Goal: Check status: Check status

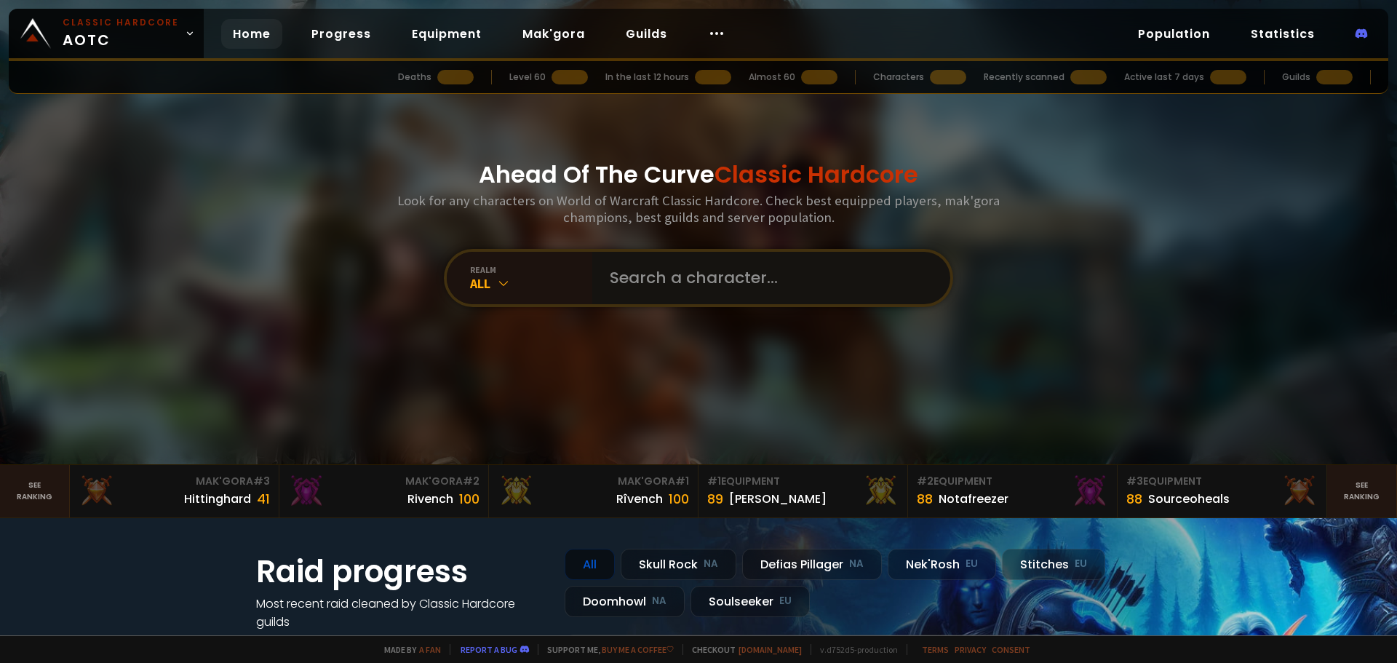
click at [667, 283] on input "text" at bounding box center [767, 278] width 332 height 52
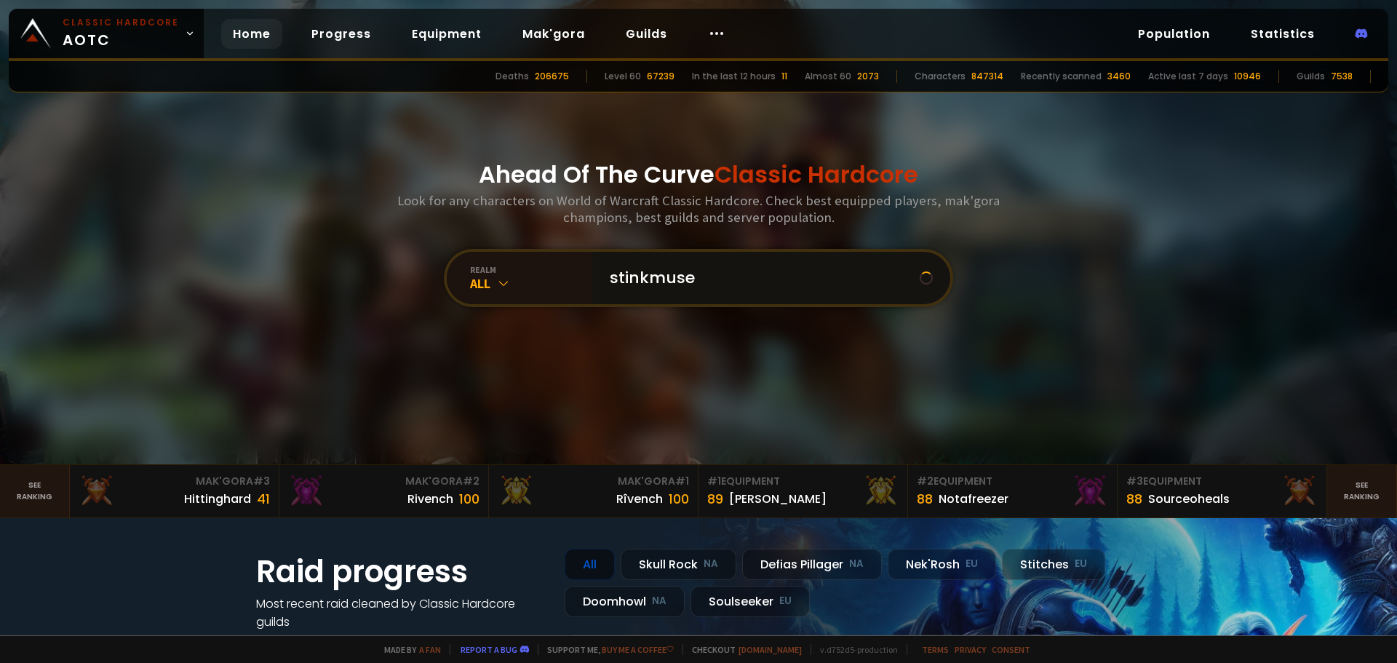
type input "stinkmusen"
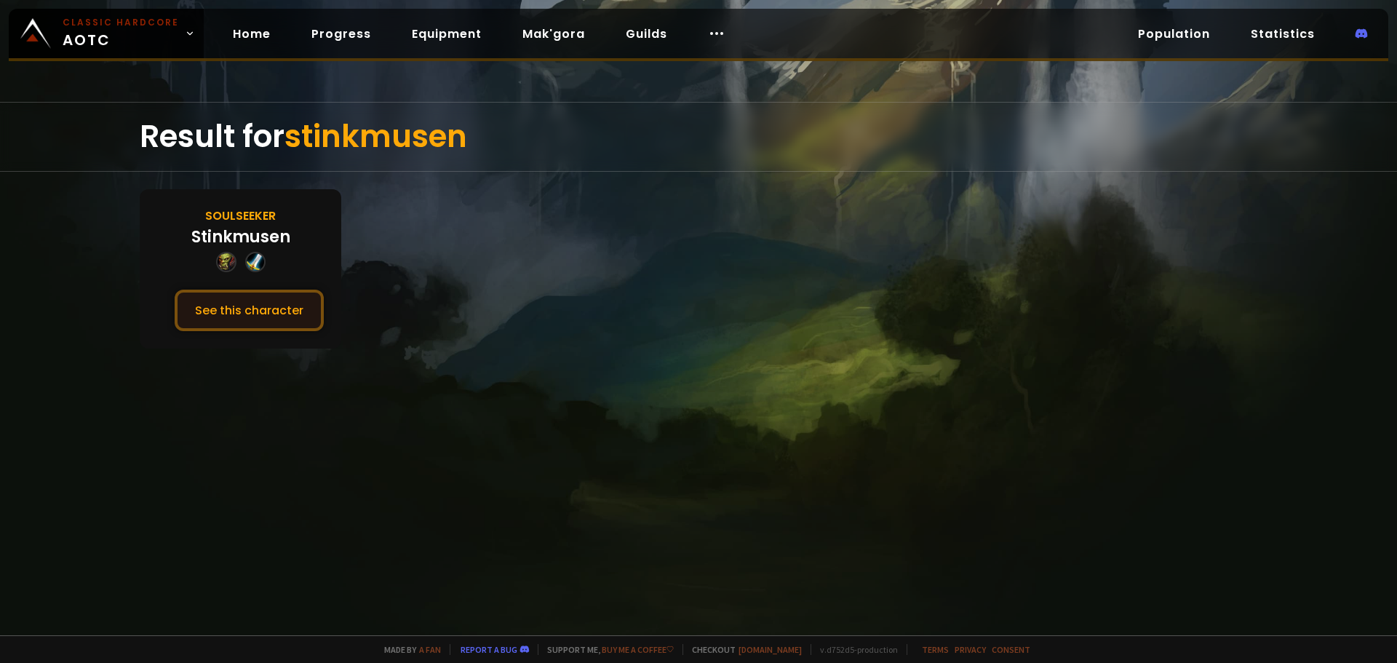
click at [263, 319] on button "See this character" at bounding box center [249, 310] width 149 height 41
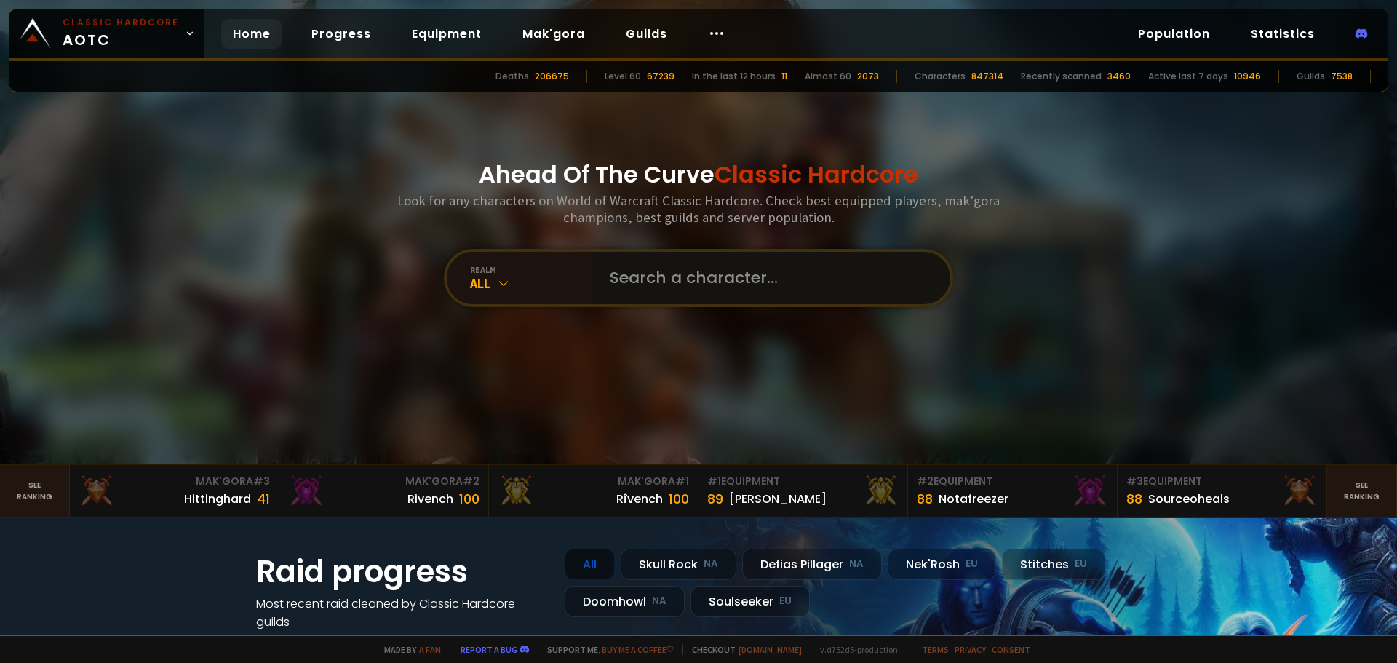
click at [707, 268] on input "text" at bounding box center [767, 278] width 332 height 52
type input "sparkafransk"
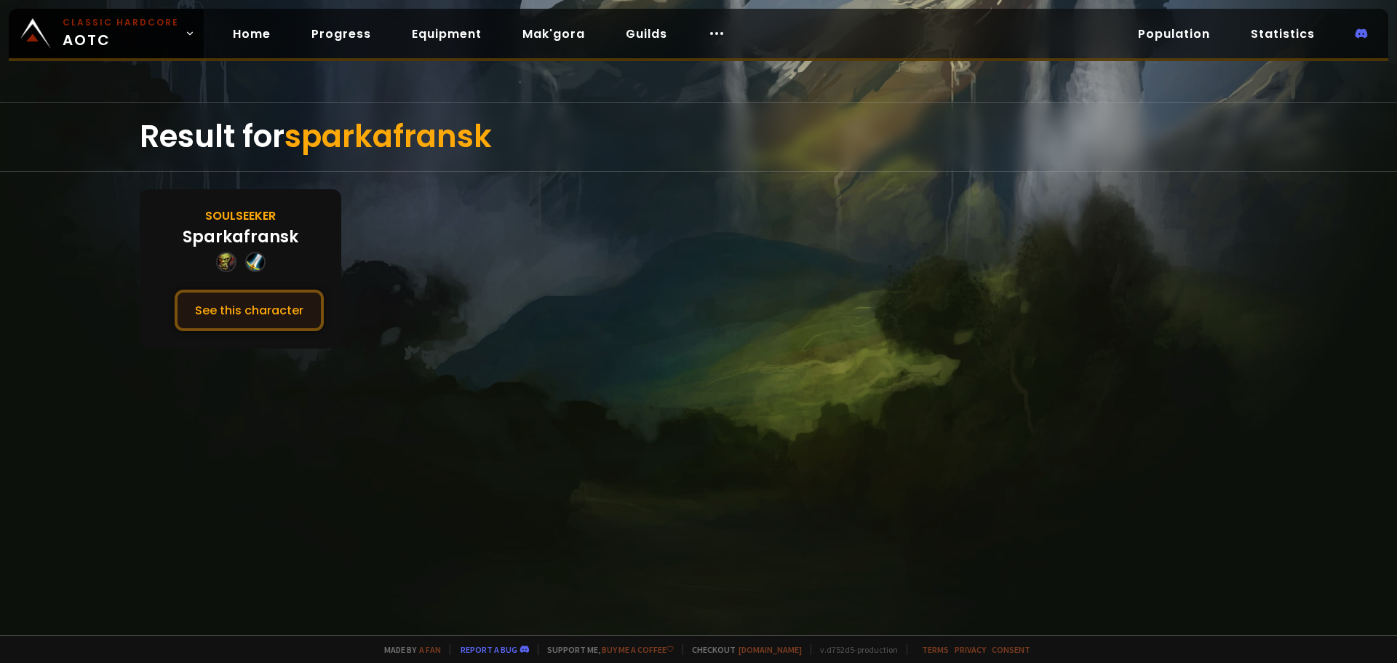
click at [270, 304] on button "See this character" at bounding box center [249, 310] width 149 height 41
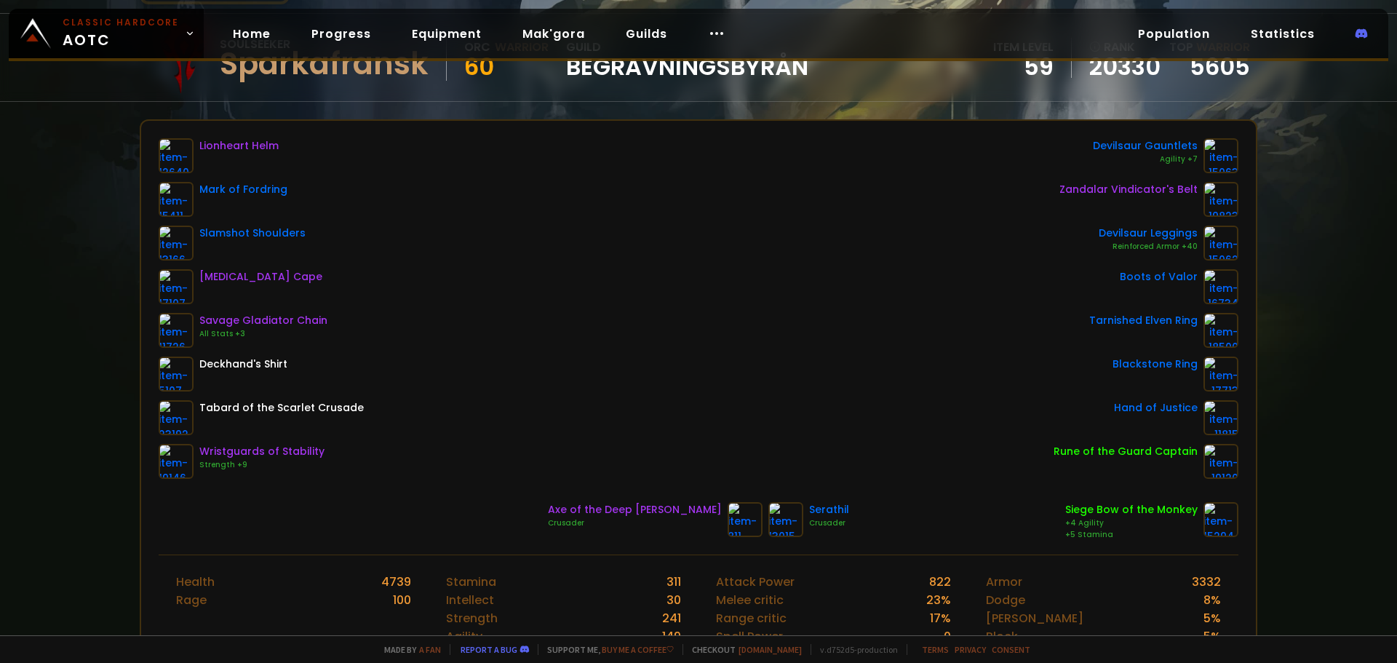
scroll to position [146, 0]
